Goal: Browse casually

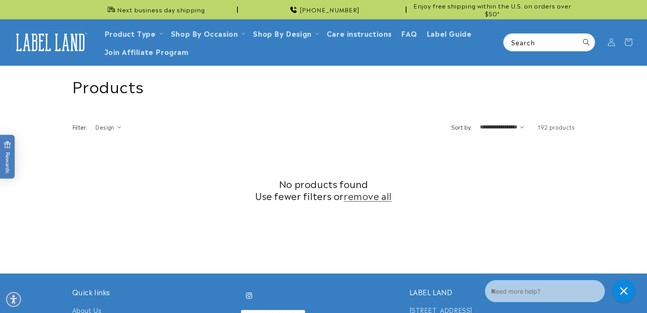
scroll to position [267, 0]
